Goal: Task Accomplishment & Management: Use online tool/utility

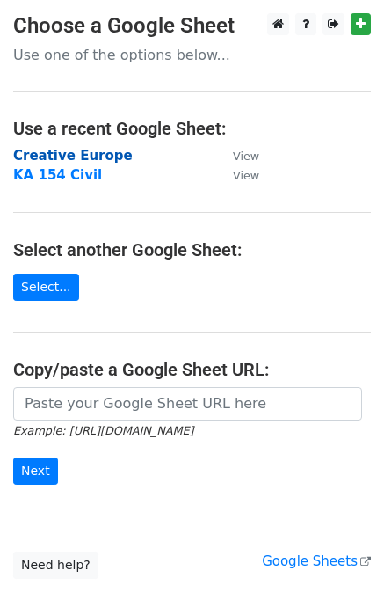
click at [76, 148] on strong "Creative Europe" at bounding box center [73, 156] width 120 height 16
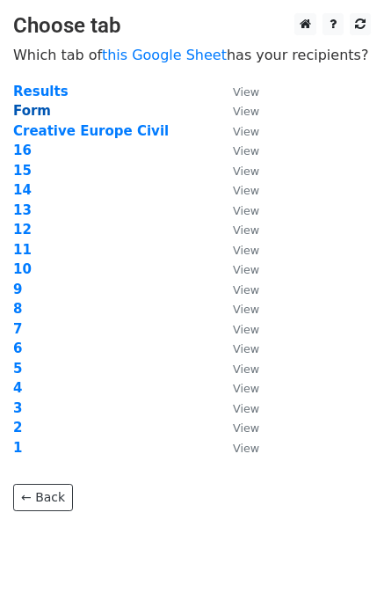
click at [28, 108] on strong "Form" at bounding box center [32, 111] width 38 height 16
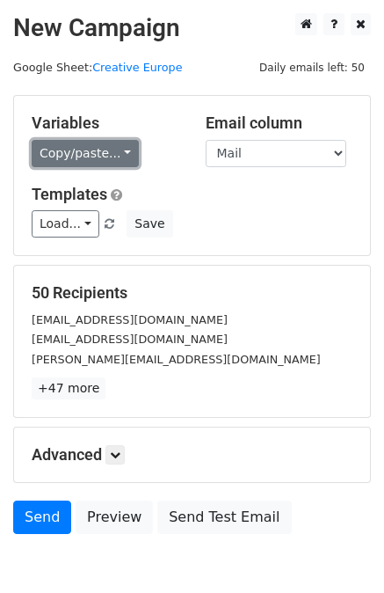
click at [106, 152] on link "Copy/paste..." at bounding box center [85, 153] width 107 height 27
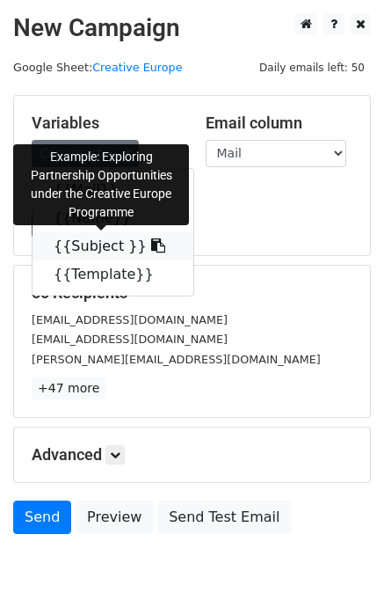
click at [67, 244] on link "{{Subject }}" at bounding box center [113, 246] width 161 height 28
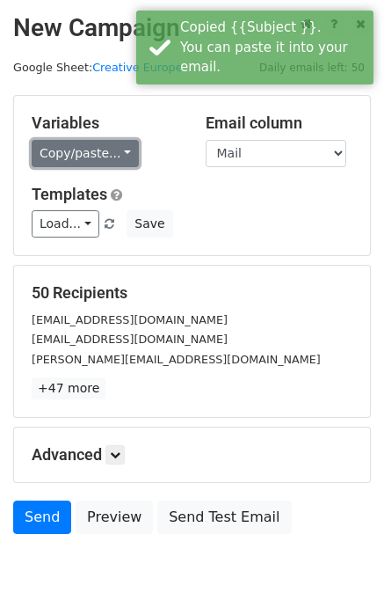
click at [88, 154] on link "Copy/paste..." at bounding box center [85, 153] width 107 height 27
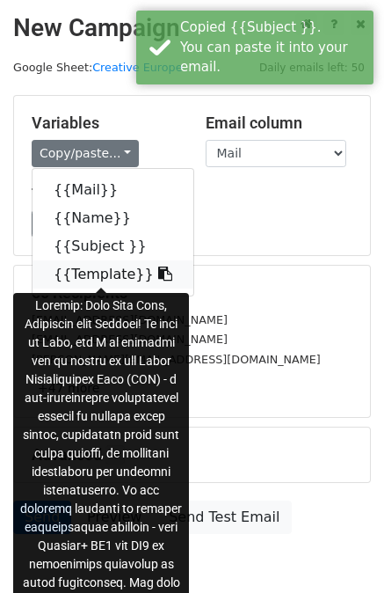
click at [72, 275] on link "{{Template}}" at bounding box center [113, 274] width 161 height 28
